Goal: Task Accomplishment & Management: Use online tool/utility

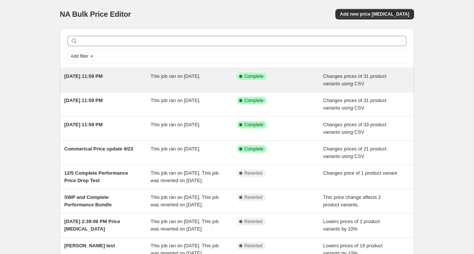
click at [128, 73] on div "[DATE] 11:59 PM" at bounding box center [108, 80] width 86 height 15
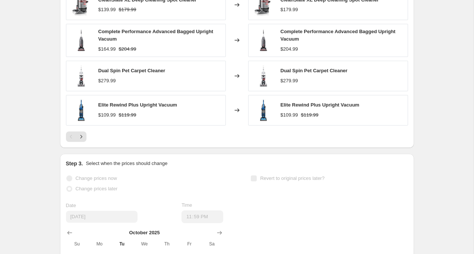
scroll to position [384, 0]
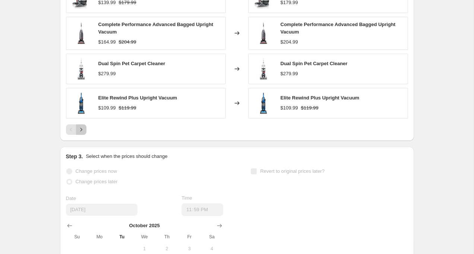
click at [81, 132] on icon "Next" at bounding box center [81, 129] width 7 height 7
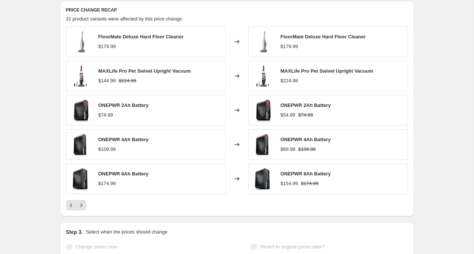
scroll to position [314, 0]
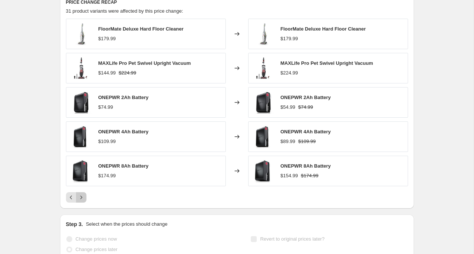
click at [83, 196] on icon "Next" at bounding box center [81, 197] width 7 height 7
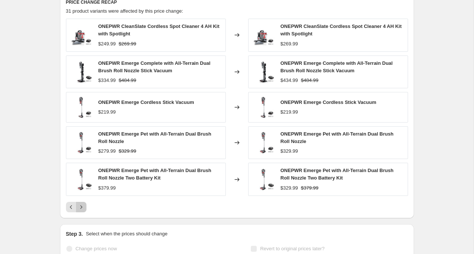
click at [82, 206] on icon "Next" at bounding box center [81, 207] width 7 height 7
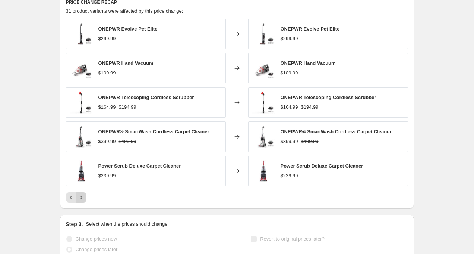
click at [81, 198] on icon "Next" at bounding box center [81, 197] width 7 height 7
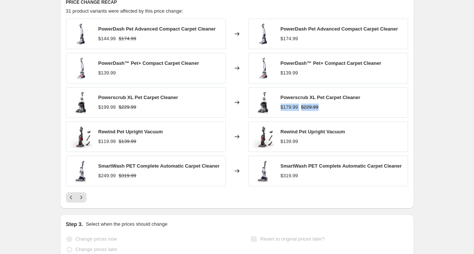
drag, startPoint x: 281, startPoint y: 107, endPoint x: 343, endPoint y: 107, distance: 62.6
click at [343, 107] on div "$179.99 $229.99" at bounding box center [321, 107] width 80 height 7
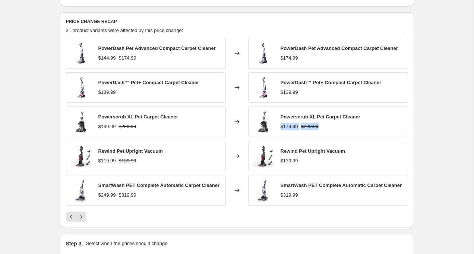
scroll to position [291, 0]
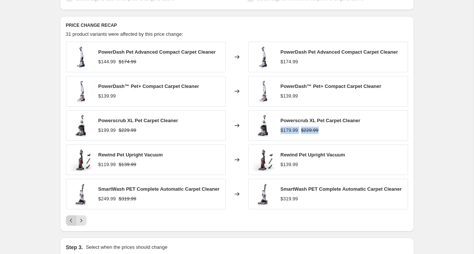
click at [69, 223] on icon "Previous" at bounding box center [70, 220] width 7 height 7
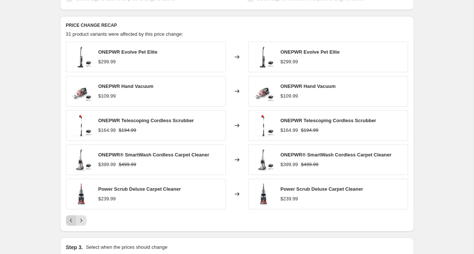
click at [69, 223] on icon "Previous" at bounding box center [70, 220] width 7 height 7
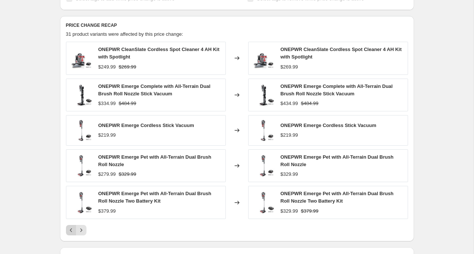
click at [70, 229] on icon "Previous" at bounding box center [70, 230] width 7 height 7
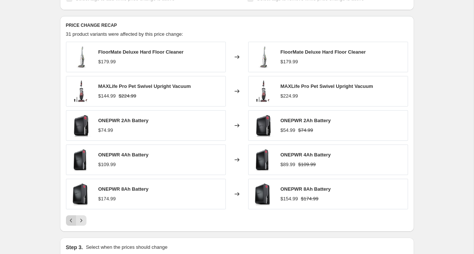
click at [69, 221] on icon "Previous" at bounding box center [70, 220] width 7 height 7
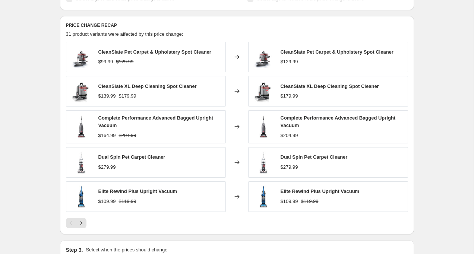
click at [301, 52] on span "CleanSlate Pet Carpet & Upholstery Spot Cleaner" at bounding box center [337, 52] width 113 height 6
copy span "CleanSlate Pet Carpet & Upholstery Spot Cleaner"
click at [307, 90] on div "CleanSlate XL Deep Cleaning Spot Cleaner" at bounding box center [330, 86] width 98 height 7
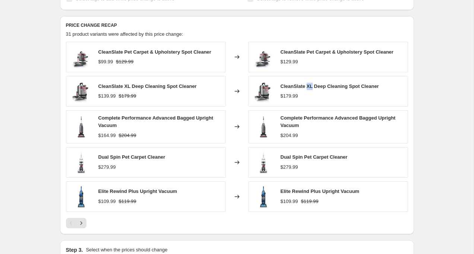
click at [307, 90] on div "CleanSlate XL Deep Cleaning Spot Cleaner" at bounding box center [330, 86] width 98 height 7
copy span "CleanSlate XL Deep Cleaning Spot Cleaner"
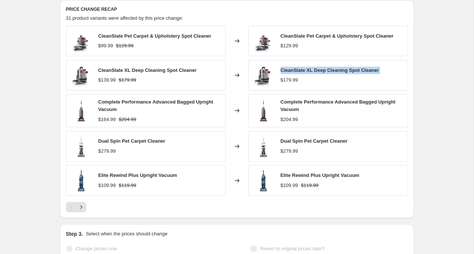
scroll to position [320, 0]
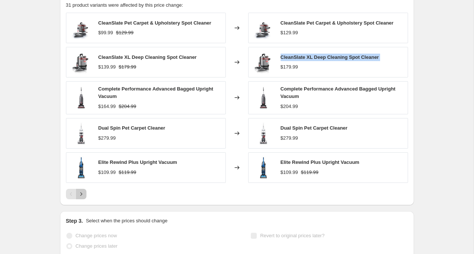
click at [84, 193] on icon "Next" at bounding box center [81, 194] width 7 height 7
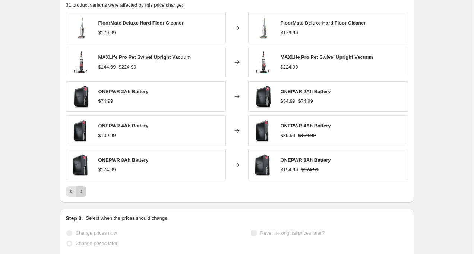
click at [83, 194] on icon "Next" at bounding box center [81, 191] width 7 height 7
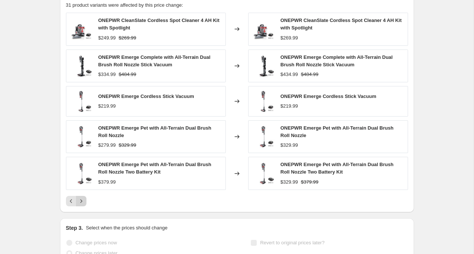
click at [83, 194] on div "ONEPWR CleanSlate Cordless Spot Cleaner 4 AH Kit with Spotlight $249.99 $269.99…" at bounding box center [237, 110] width 342 height 194
click at [82, 204] on icon "Next" at bounding box center [81, 201] width 7 height 7
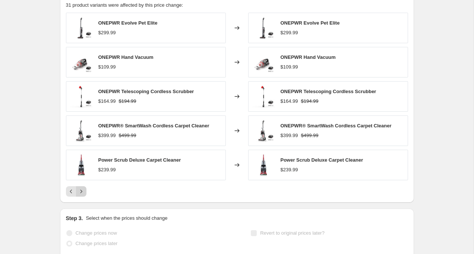
click at [82, 193] on icon "Next" at bounding box center [81, 191] width 7 height 7
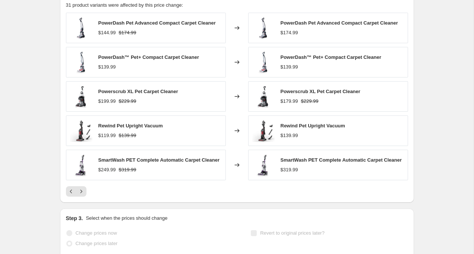
click at [292, 90] on span "Powerscrub XL Pet Carpet Cleaner" at bounding box center [321, 92] width 80 height 6
copy span "Powerscrub XL Pet Carpet Cleaner"
click at [294, 124] on span "Rewind Pet Upright Vacuum" at bounding box center [313, 126] width 65 height 6
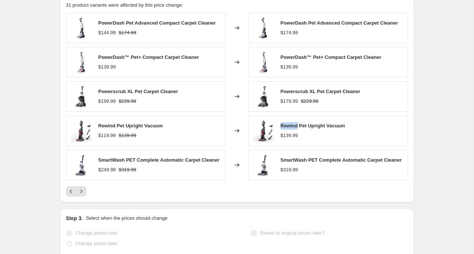
click at [294, 124] on span "Rewind Pet Upright Vacuum" at bounding box center [313, 126] width 65 height 6
copy span "Rewind Pet Upright Vacuum"
click at [292, 158] on span "SmartWash PET Complete Automatic Carpet Cleaner" at bounding box center [342, 160] width 122 height 6
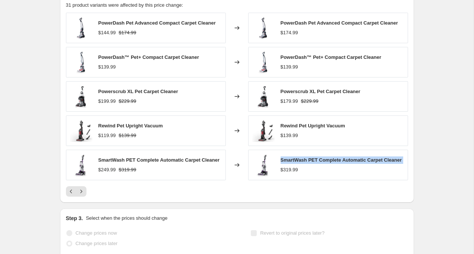
click at [292, 158] on span "SmartWash PET Complete Automatic Carpet Cleaner" at bounding box center [342, 160] width 122 height 6
copy span "SmartWash PET Complete Automatic Carpet Cleaner"
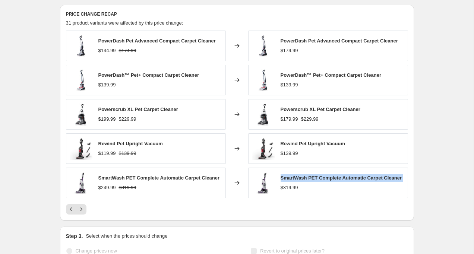
scroll to position [297, 0]
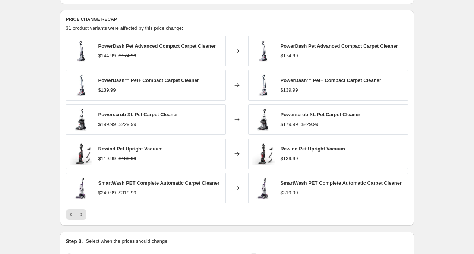
click at [323, 79] on span "PowerDash™ Pet+ Compact Carpet Cleaner" at bounding box center [331, 81] width 101 height 6
copy span "PowerDash™ Pet+ Compact Carpet Cleaner"
click at [311, 45] on span "PowerDash Pet Advanced Compact Carpet Cleaner" at bounding box center [339, 46] width 117 height 6
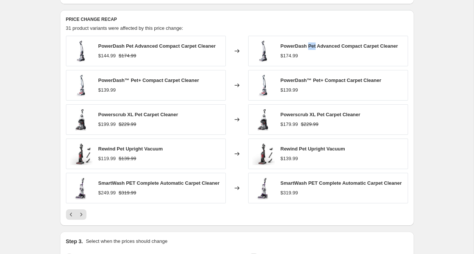
click at [311, 45] on span "PowerDash Pet Advanced Compact Carpet Cleaner" at bounding box center [339, 46] width 117 height 6
copy span "PowerDash Pet Advanced Compact Carpet Cleaner"
